Goal: Find specific page/section: Find specific page/section

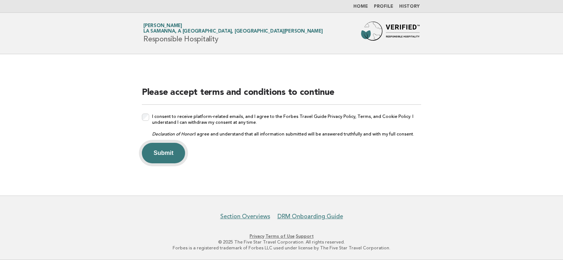
click at [171, 153] on button "Submit" at bounding box center [163, 153] width 43 height 21
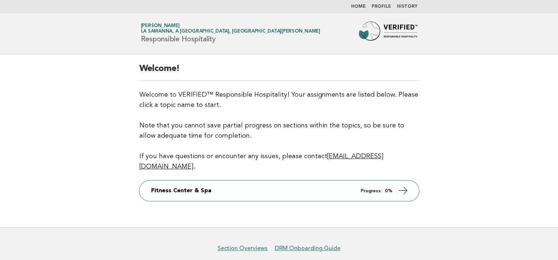
click at [409, 4] on link "History" at bounding box center [407, 6] width 21 height 4
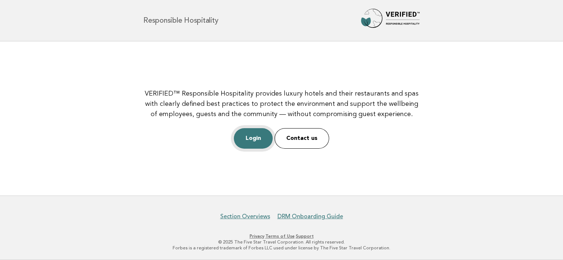
click at [251, 141] on link "Login" at bounding box center [253, 138] width 39 height 21
